Goal: Task Accomplishment & Management: Manage account settings

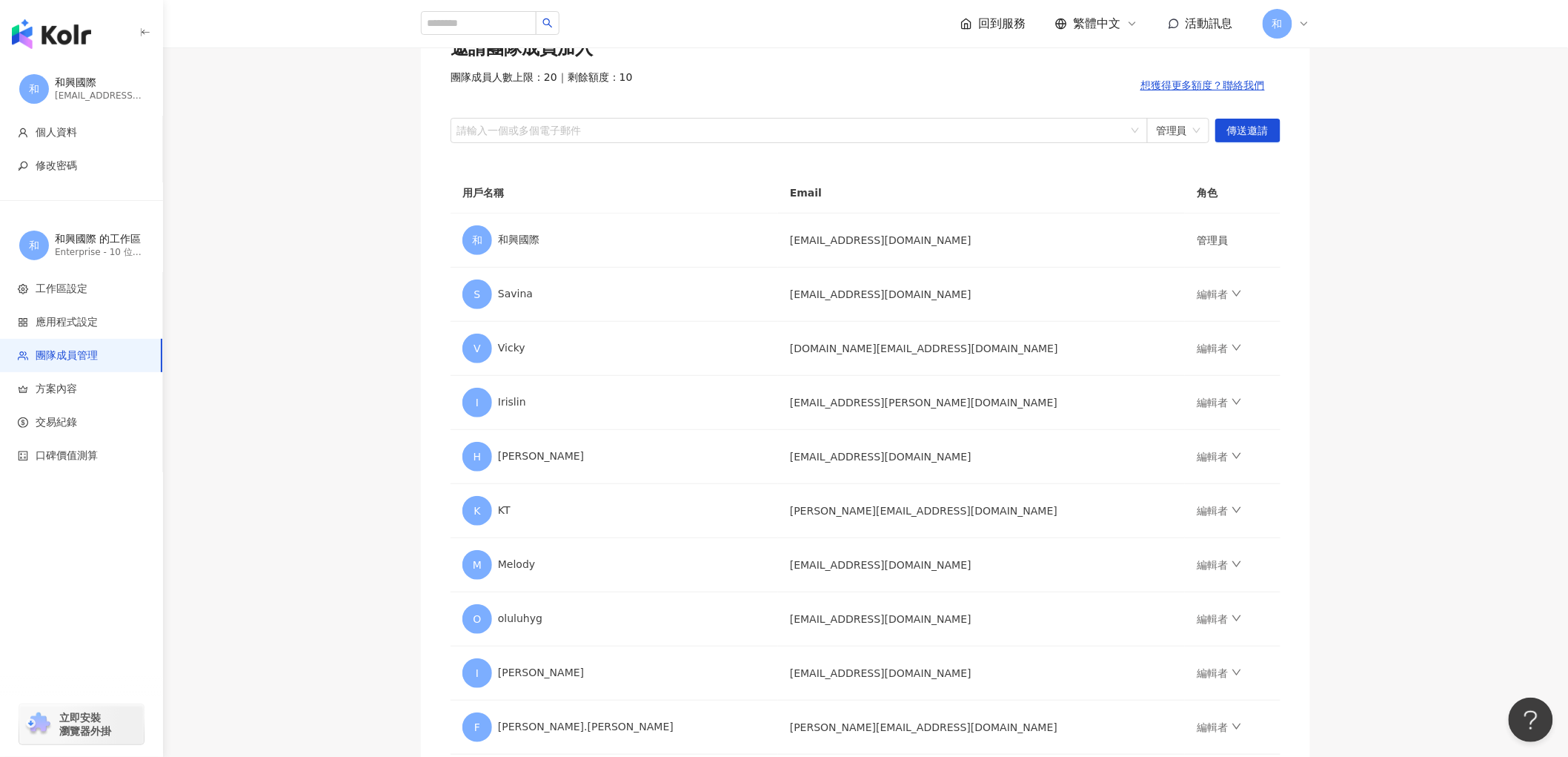
scroll to position [164, 0]
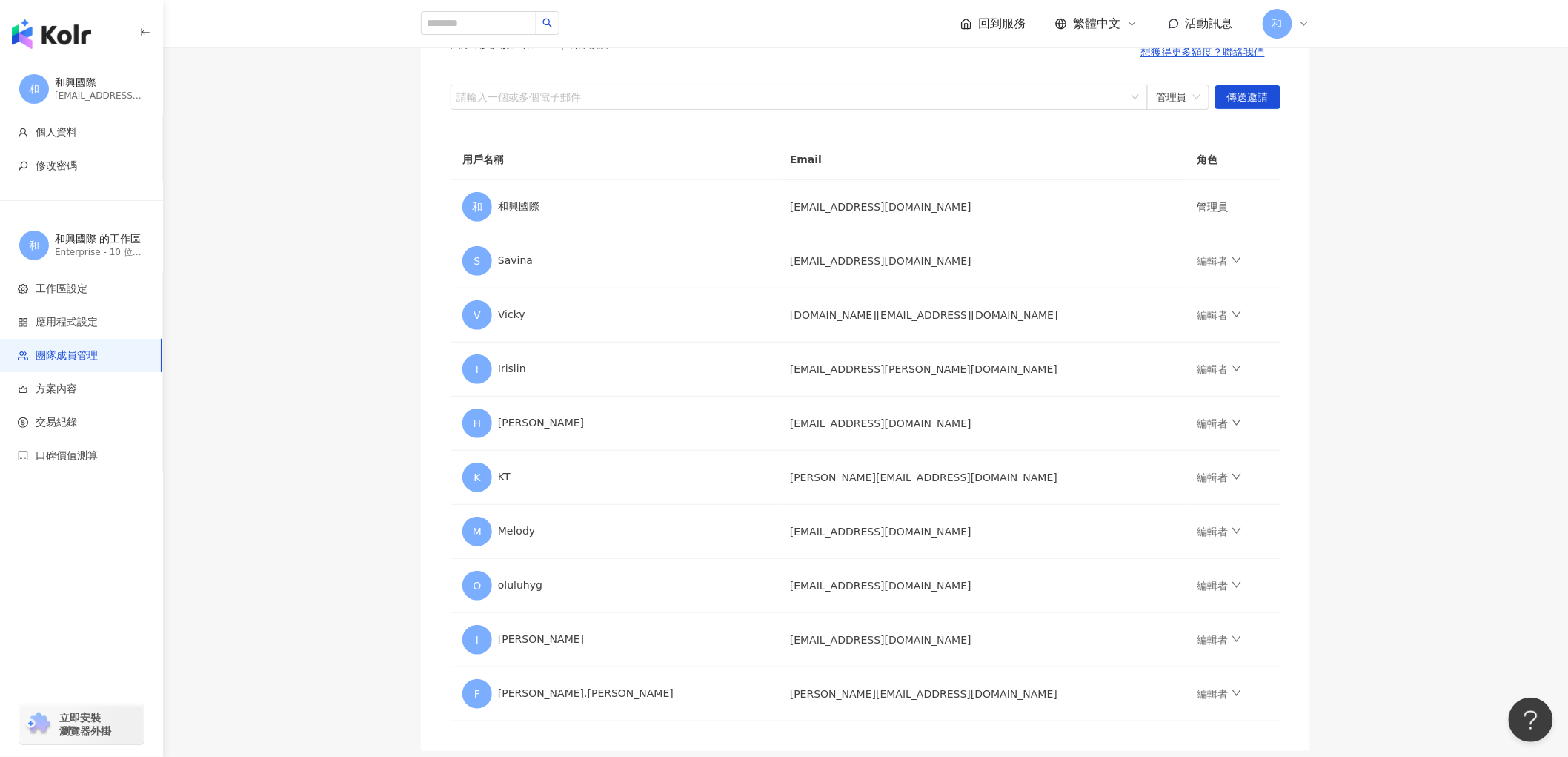
click at [297, 439] on main "團隊成員管理 邀請團隊成員加入 團隊成員人數上限：20 ｜ 剩餘額度：10 想獲得更多額度？聯絡我們 請輸入一個或多個電子郵件 管理員 傳送邀請 用戶名稱 E…" at bounding box center [865, 331] width 1405 height 838
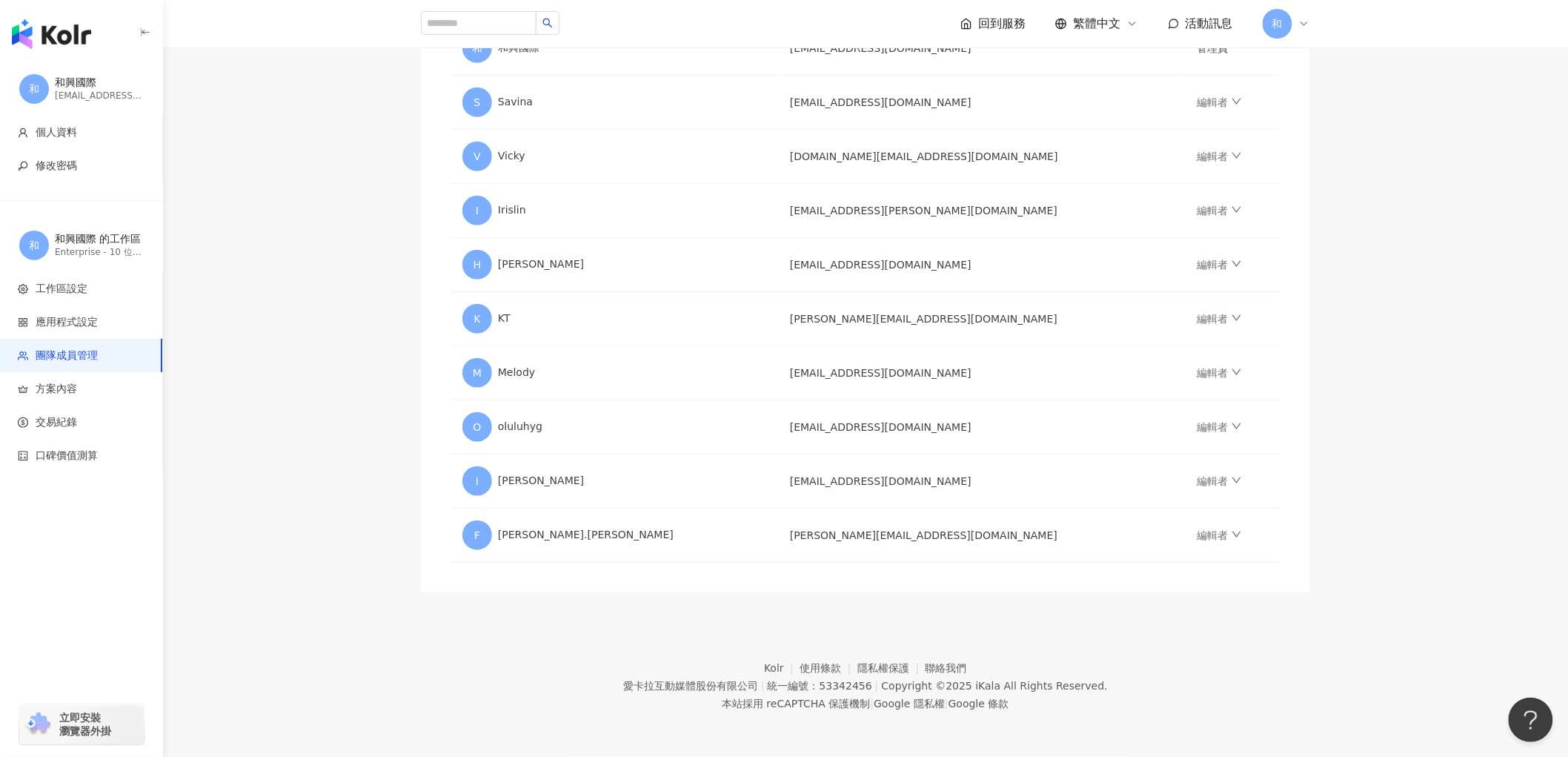
click at [1553, 314] on main "團隊成員管理 邀請團隊成員加入 團隊成員人數上限：20 ｜ 剩餘額度：10 想獲得更多額度？聯絡我們 請輸入一個或多個電子郵件 管理員 傳送邀請 用戶名稱 E…" at bounding box center [865, 173] width 1405 height 838
click at [65, 33] on img "button" at bounding box center [52, 34] width 80 height 29
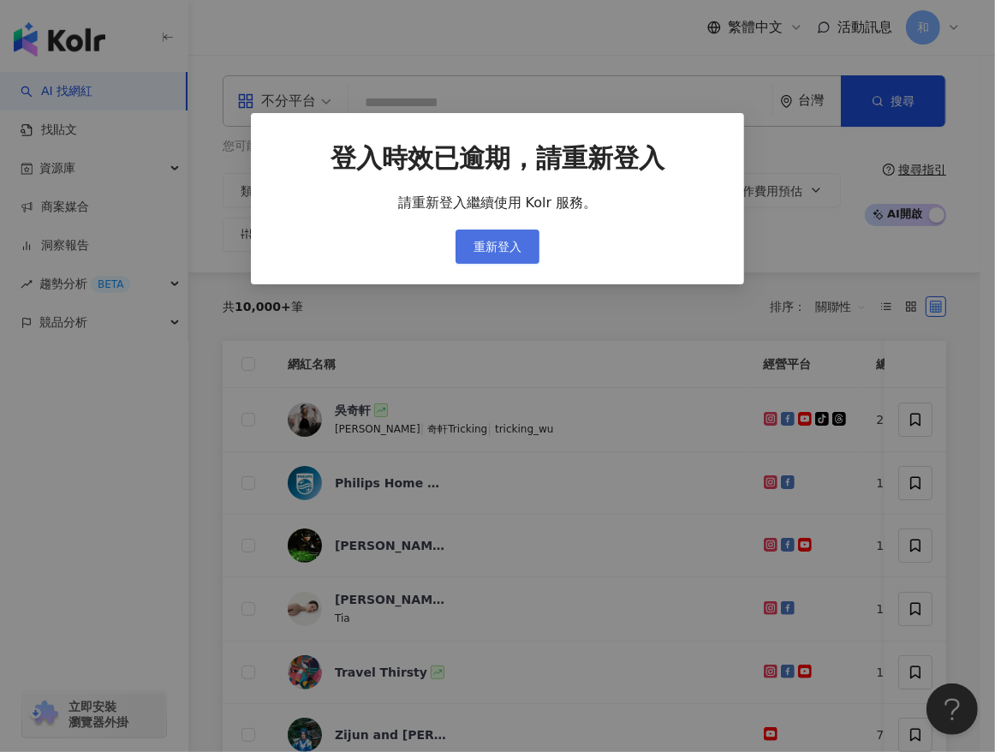
click at [503, 243] on span "重新登入" at bounding box center [498, 247] width 48 height 14
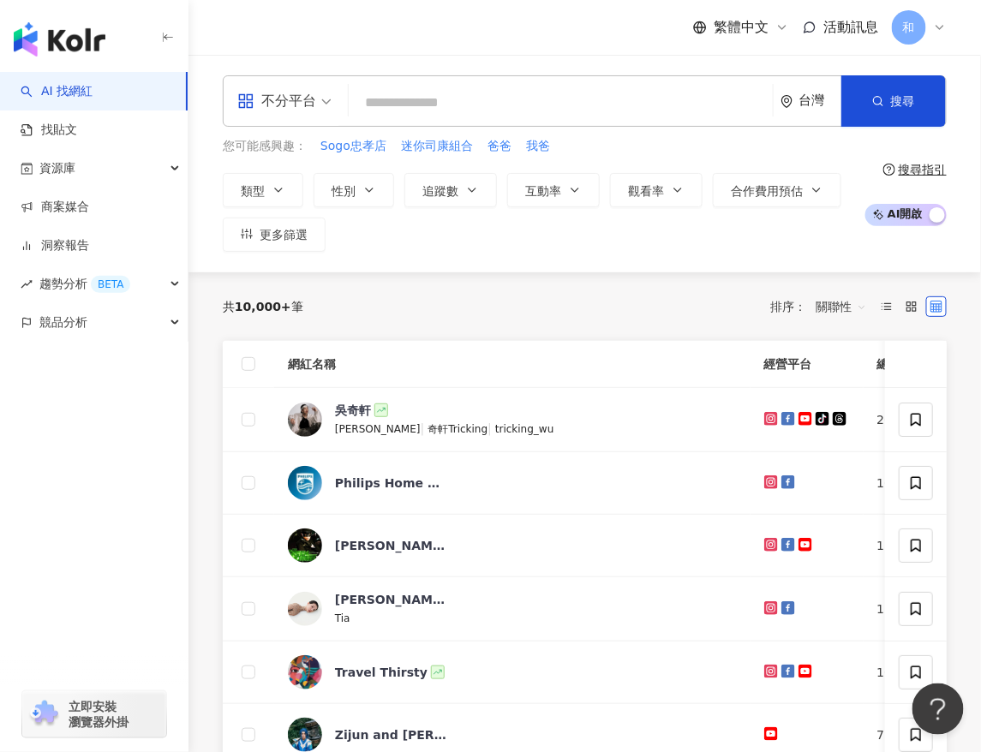
click at [930, 29] on div "和" at bounding box center [919, 27] width 55 height 34
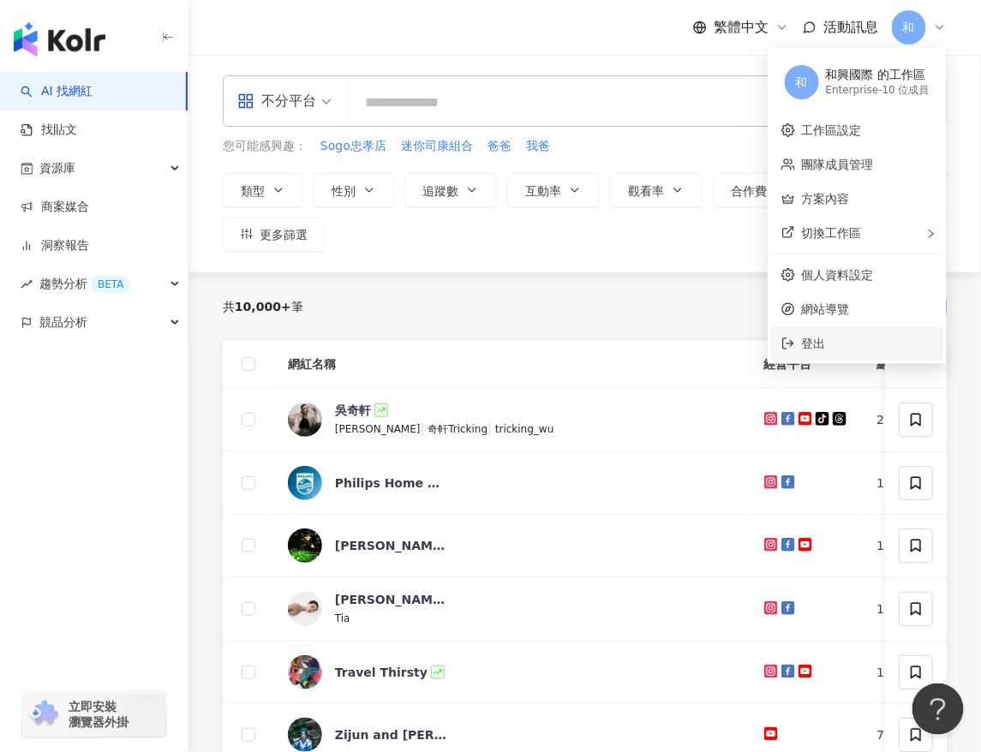
click at [834, 350] on span "登出" at bounding box center [867, 343] width 131 height 19
